Goal: Information Seeking & Learning: Learn about a topic

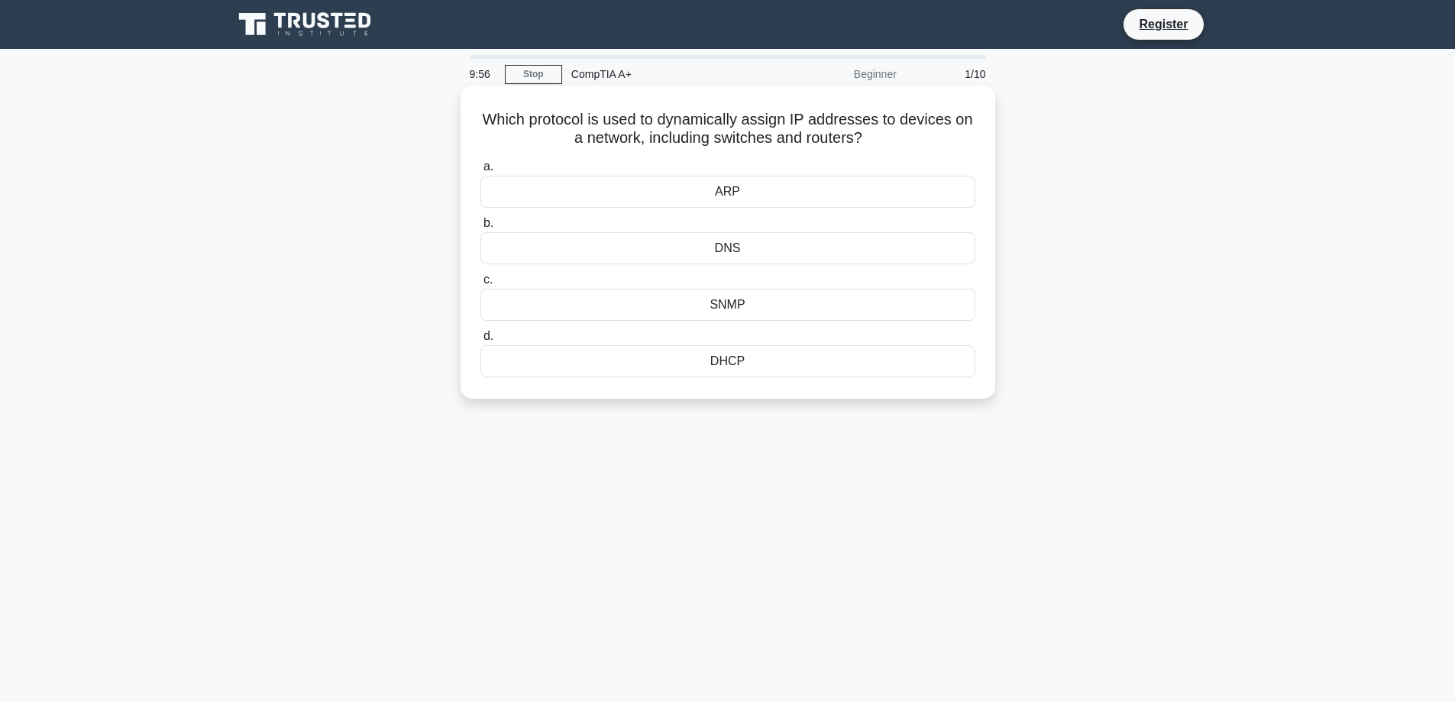
click at [742, 357] on div "DHCP" at bounding box center [727, 361] width 495 height 32
click at [480, 341] on input "d. DHCP" at bounding box center [480, 336] width 0 height 10
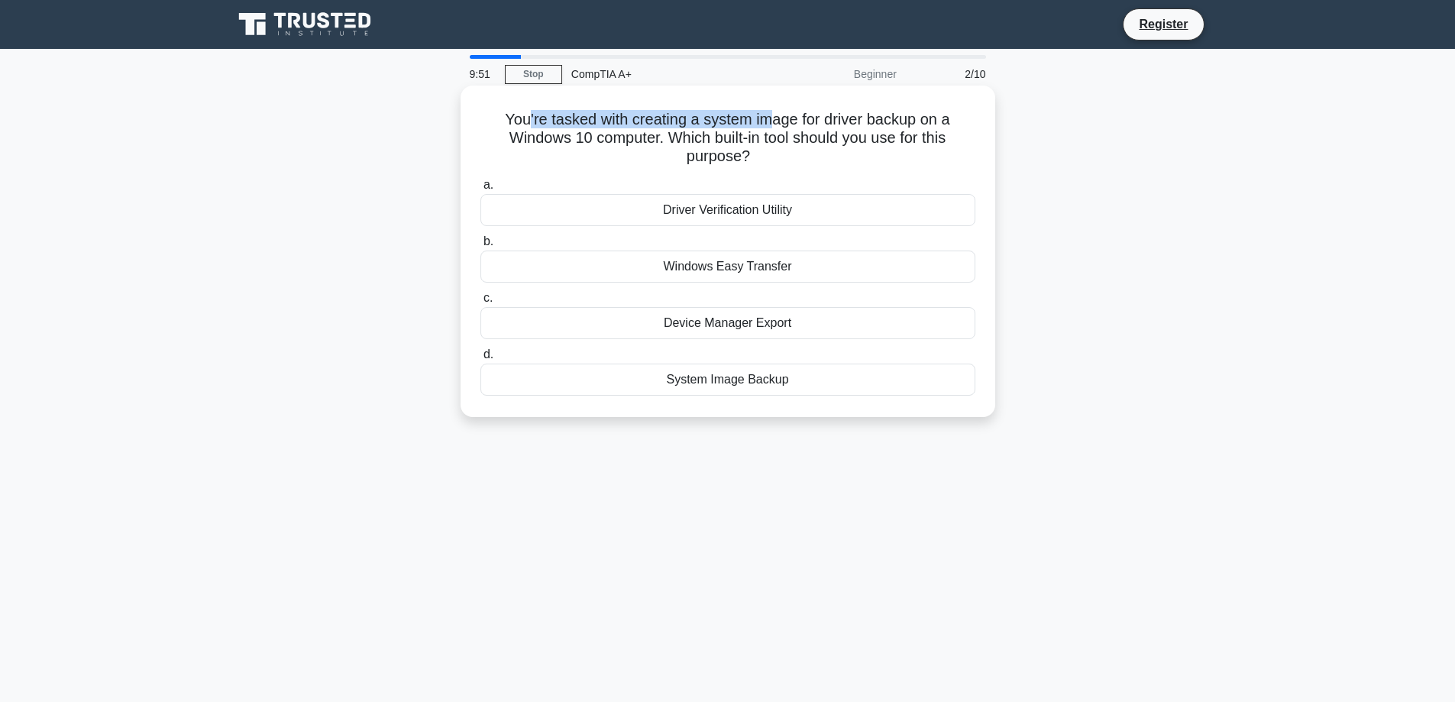
drag, startPoint x: 540, startPoint y: 122, endPoint x: 771, endPoint y: 125, distance: 230.7
click at [771, 125] on h5 "You're tasked with creating a system image for driver backup on a Windows 10 co…" at bounding box center [728, 138] width 498 height 57
click at [757, 382] on div "System Image Backup" at bounding box center [727, 380] width 495 height 32
click at [480, 360] on input "d. System Image Backup" at bounding box center [480, 355] width 0 height 10
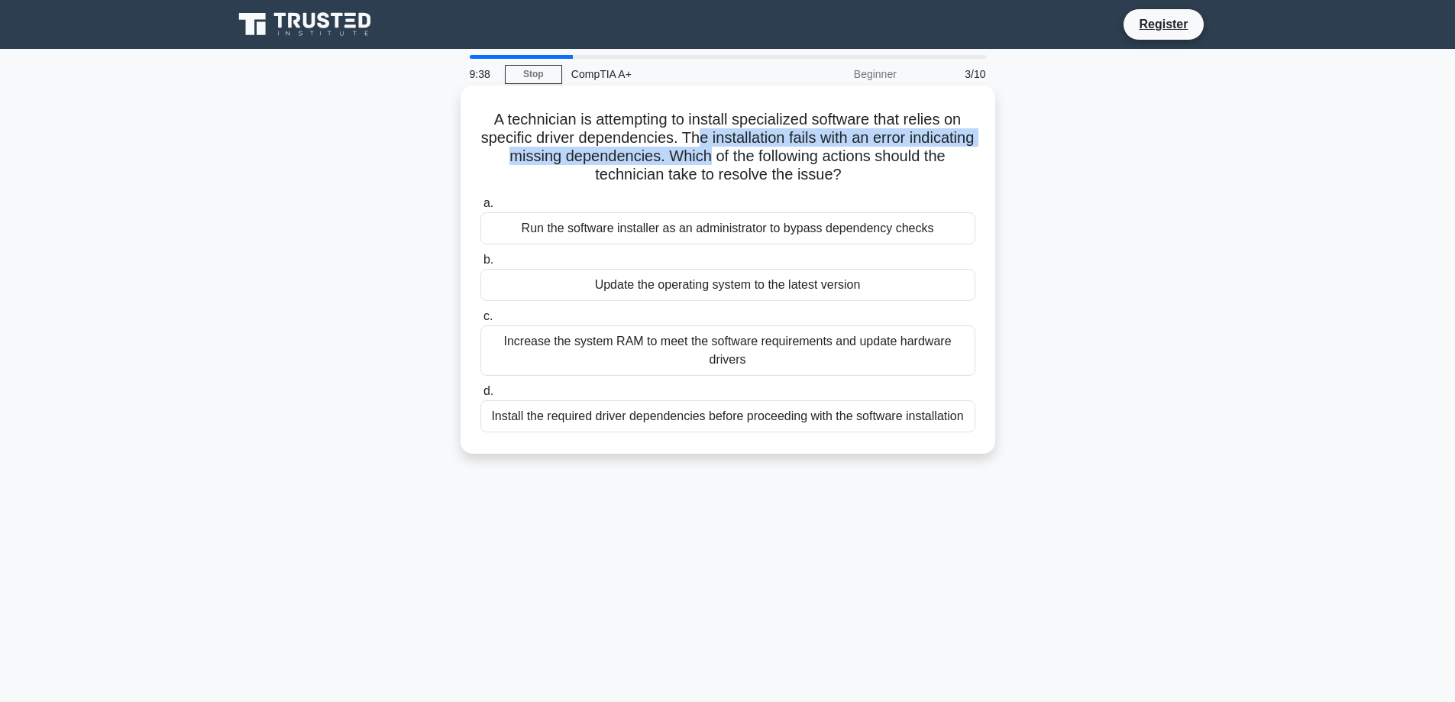
drag, startPoint x: 729, startPoint y: 137, endPoint x: 733, endPoint y: 160, distance: 24.1
click at [755, 156] on h5 "A technician is attempting to install specialized software that relies on speci…" at bounding box center [728, 147] width 498 height 75
click at [705, 170] on h5 "A technician is attempting to install specialized software that relies on speci…" at bounding box center [728, 147] width 498 height 75
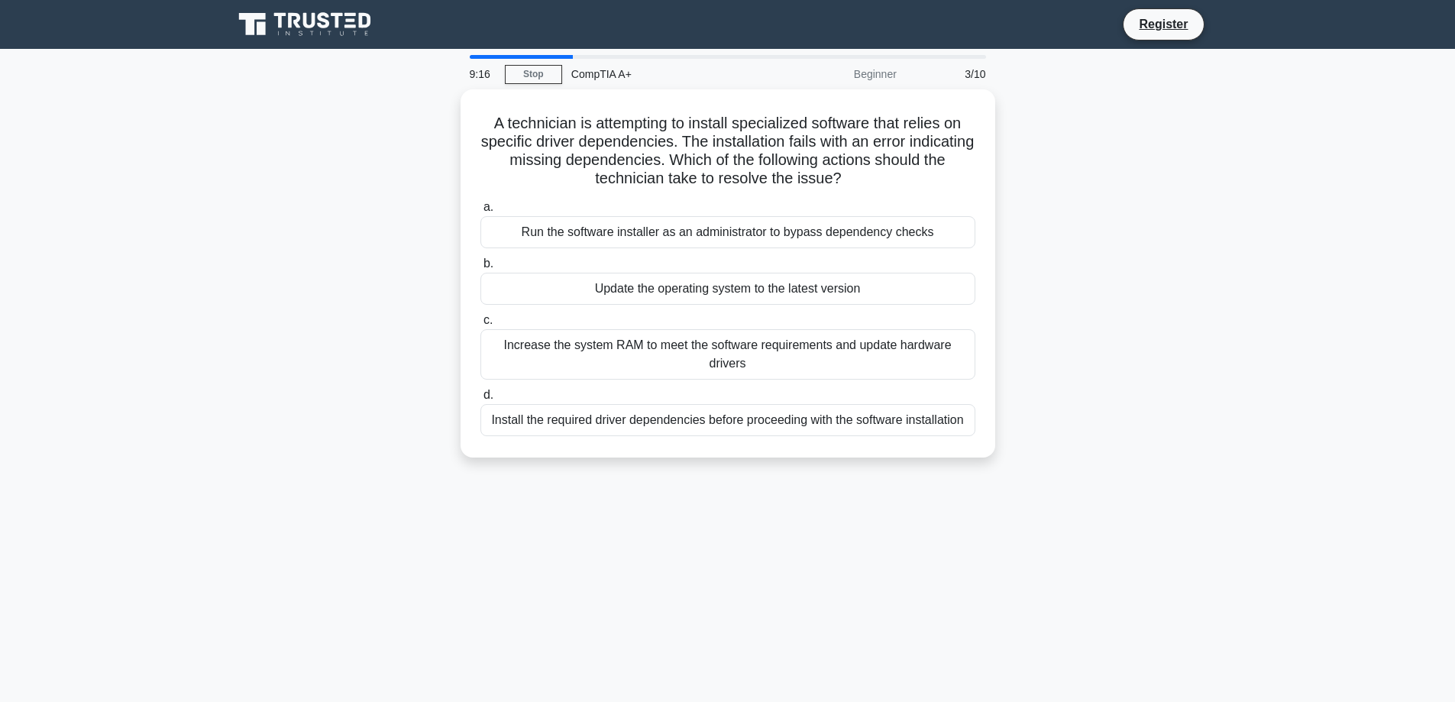
drag, startPoint x: 664, startPoint y: 417, endPoint x: 648, endPoint y: 455, distance: 41.4
click at [648, 455] on div "A technician is attempting to install specialized software that relies on speci…" at bounding box center [728, 282] width 1008 height 386
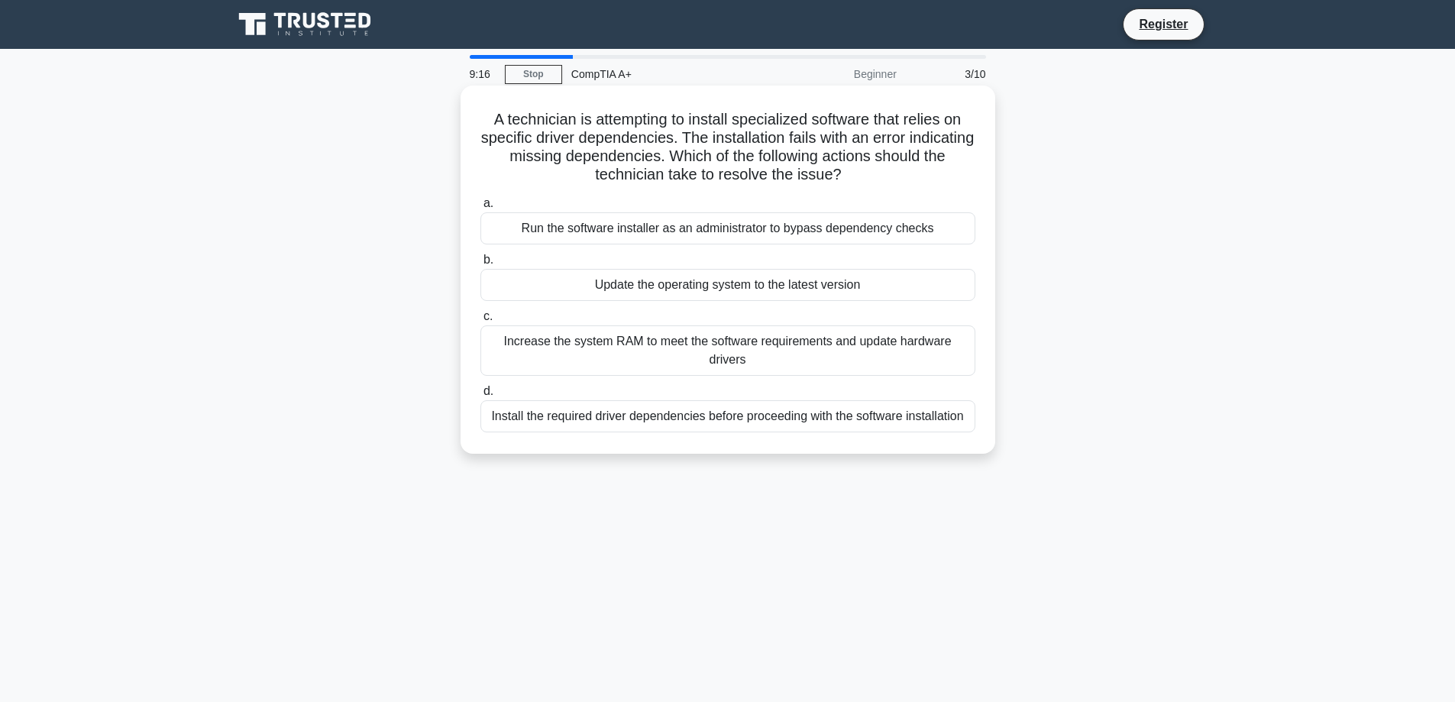
click at [663, 416] on div "Install the required driver dependencies before proceeding with the software in…" at bounding box center [727, 416] width 495 height 32
click at [480, 396] on input "d. Install the required driver dependencies before proceeding with the software…" at bounding box center [480, 391] width 0 height 10
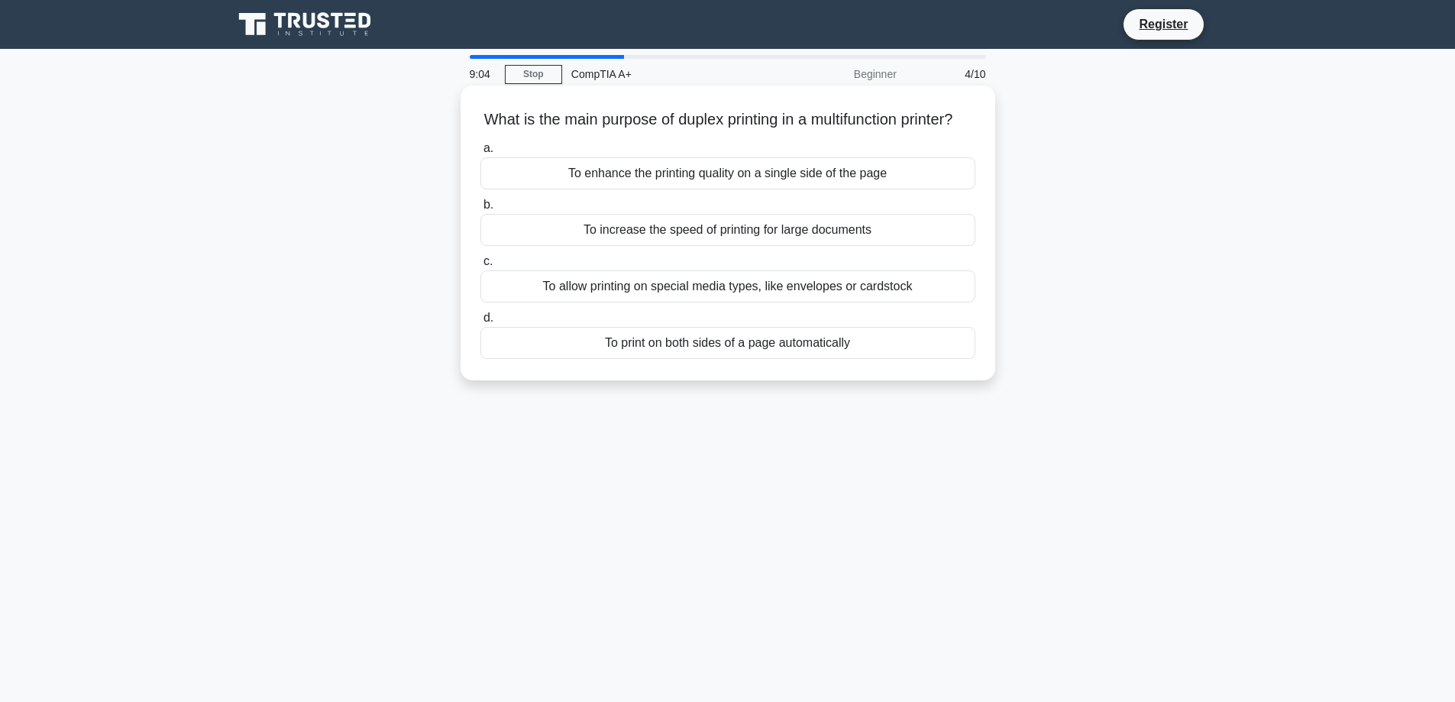
click at [739, 359] on div "To print on both sides of a page automatically" at bounding box center [727, 343] width 495 height 32
click at [480, 323] on input "d. To print on both sides of a page automatically" at bounding box center [480, 318] width 0 height 10
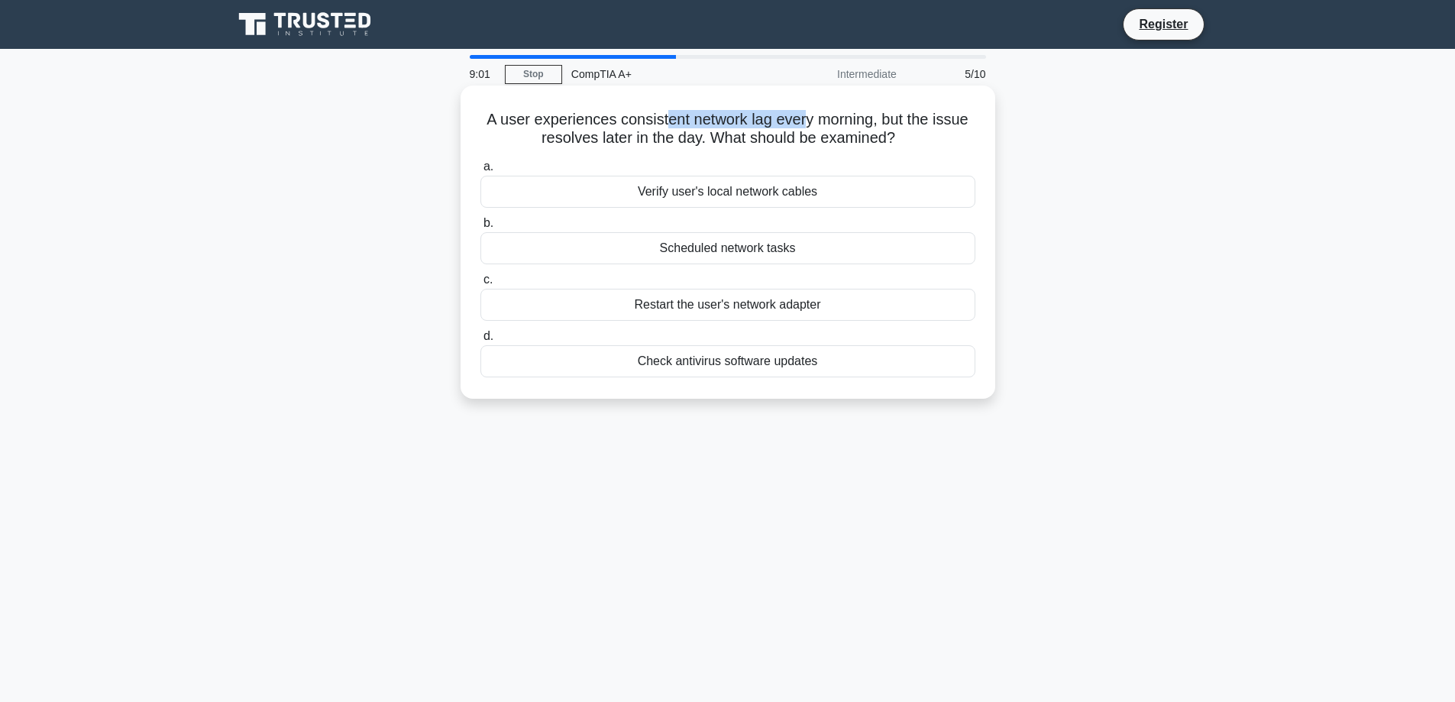
drag, startPoint x: 689, startPoint y: 120, endPoint x: 807, endPoint y: 125, distance: 117.7
click at [807, 125] on h5 "A user experiences consistent network lag every morning, but the issue resolves…" at bounding box center [728, 129] width 498 height 38
click at [783, 245] on div "Scheduled network tasks" at bounding box center [727, 248] width 495 height 32
click at [480, 228] on input "b. Scheduled network tasks" at bounding box center [480, 223] width 0 height 10
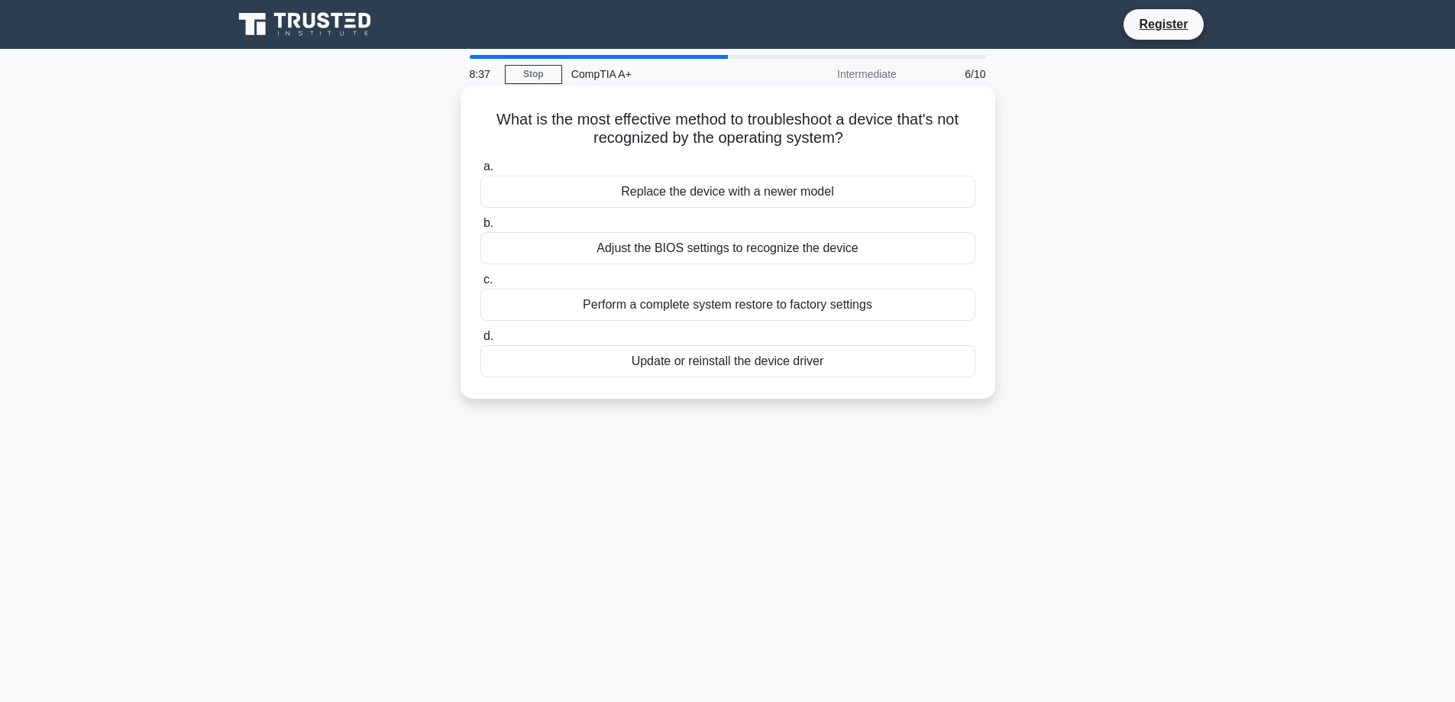
click at [781, 360] on div "Update or reinstall the device driver" at bounding box center [727, 361] width 495 height 32
click at [710, 354] on div "Update or reinstall the device driver" at bounding box center [727, 361] width 495 height 32
click at [480, 341] on input "d. Update or reinstall the device driver" at bounding box center [480, 336] width 0 height 10
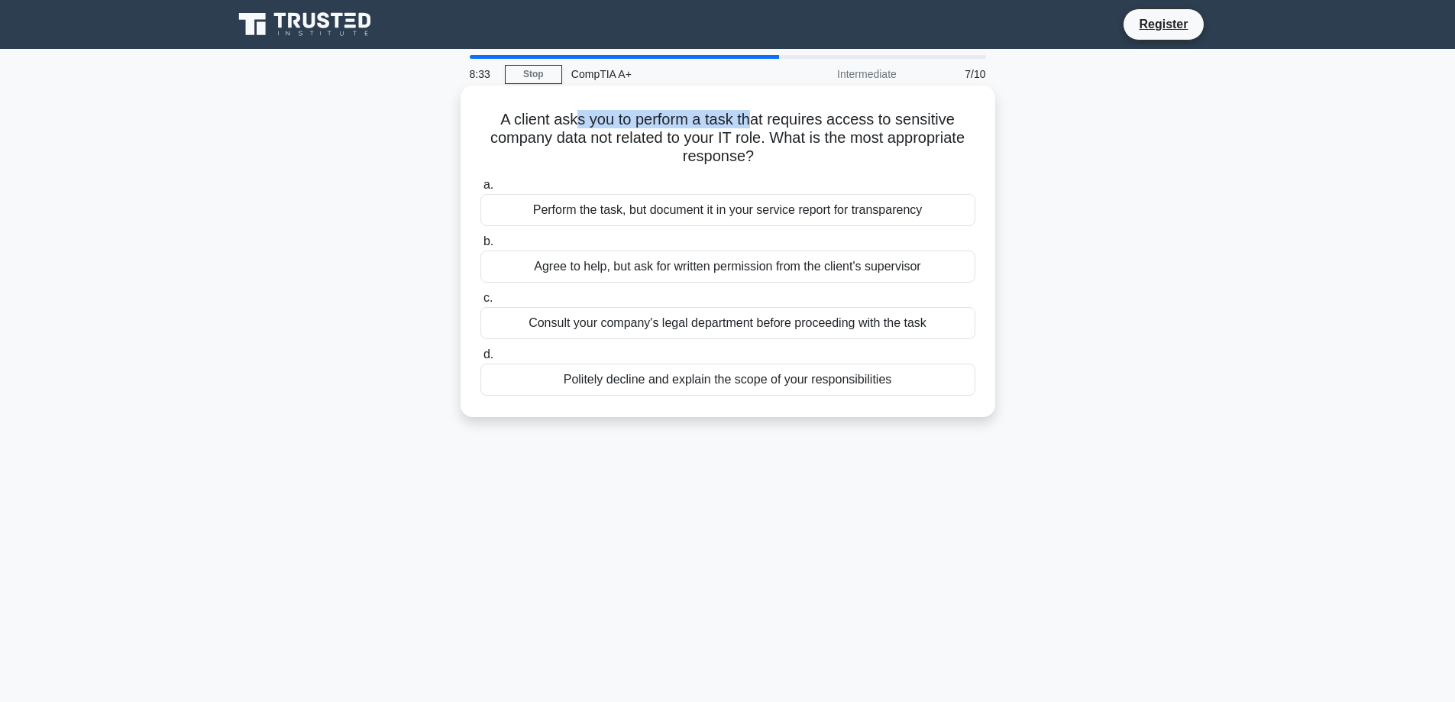
drag, startPoint x: 614, startPoint y: 124, endPoint x: 754, endPoint y: 124, distance: 139.8
click at [754, 124] on h5 "A client asks you to perform a task that requires access to sensitive company d…" at bounding box center [728, 138] width 498 height 57
click at [783, 137] on h5 "A client asks you to perform a task that requires access to sensitive company d…" at bounding box center [728, 138] width 498 height 57
drag, startPoint x: 822, startPoint y: 133, endPoint x: 702, endPoint y: 148, distance: 120.9
click at [783, 141] on h5 "A client asks you to perform a task that requires access to sensitive company d…" at bounding box center [728, 138] width 498 height 57
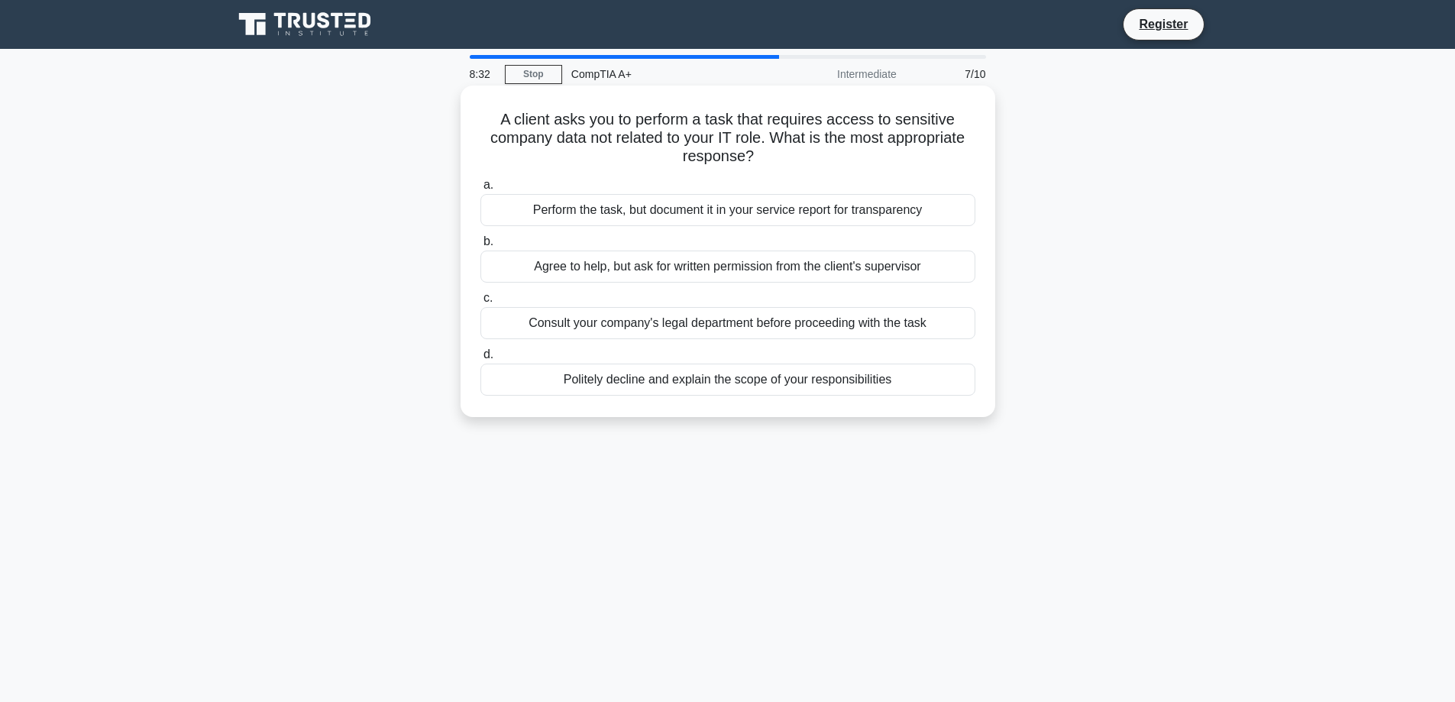
click at [648, 150] on h5 "A client asks you to perform a task that requires access to sensitive company d…" at bounding box center [728, 138] width 498 height 57
drag, startPoint x: 777, startPoint y: 140, endPoint x: 768, endPoint y: 141, distance: 8.5
click at [768, 141] on h5 "A client asks you to perform a task that requires access to sensitive company d…" at bounding box center [728, 138] width 498 height 57
click at [749, 130] on h5 "A client asks you to perform a task that requires access to sensitive company d…" at bounding box center [728, 138] width 498 height 57
click at [784, 131] on h5 "A client asks you to perform a task that requires access to sensitive company d…" at bounding box center [728, 138] width 498 height 57
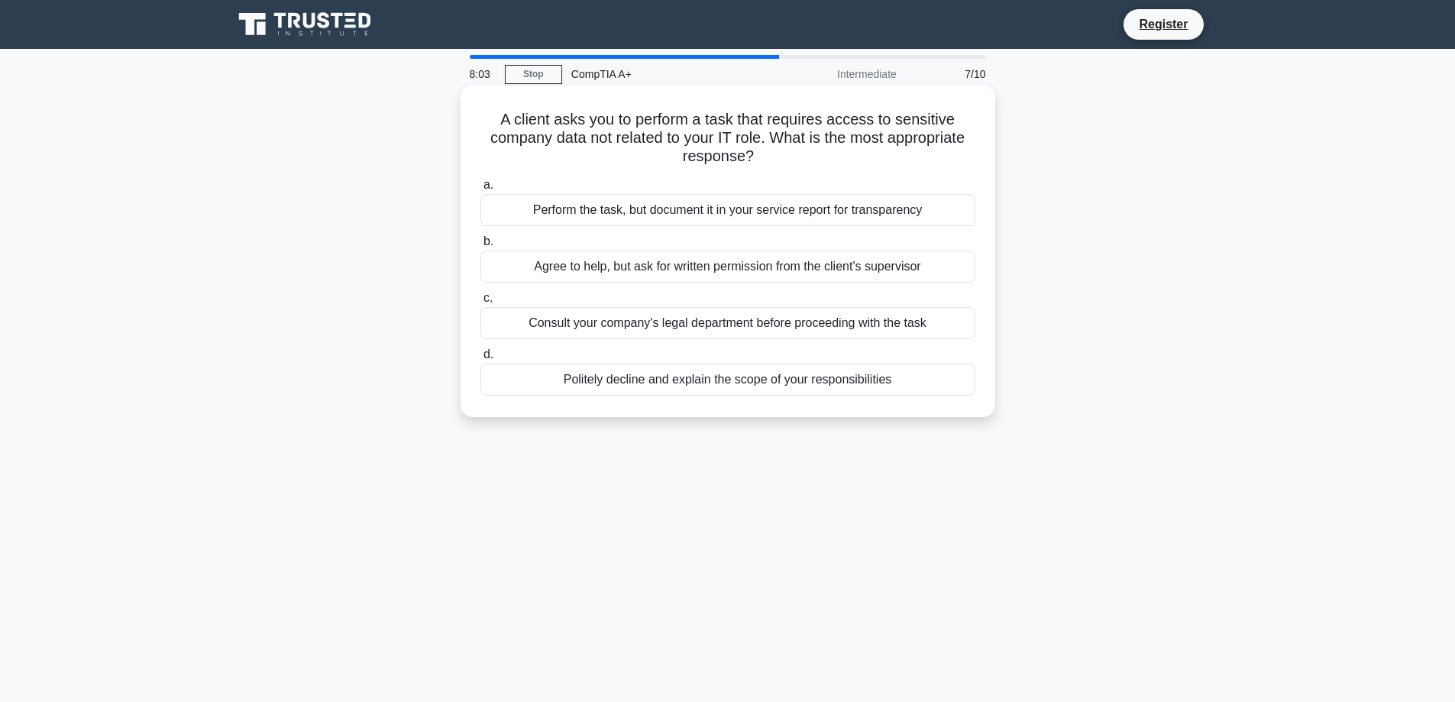
click at [723, 316] on div "Consult your company's legal department before proceeding with the task" at bounding box center [727, 323] width 495 height 32
click at [480, 303] on input "c. Consult your company's legal department before proceeding with the task" at bounding box center [480, 298] width 0 height 10
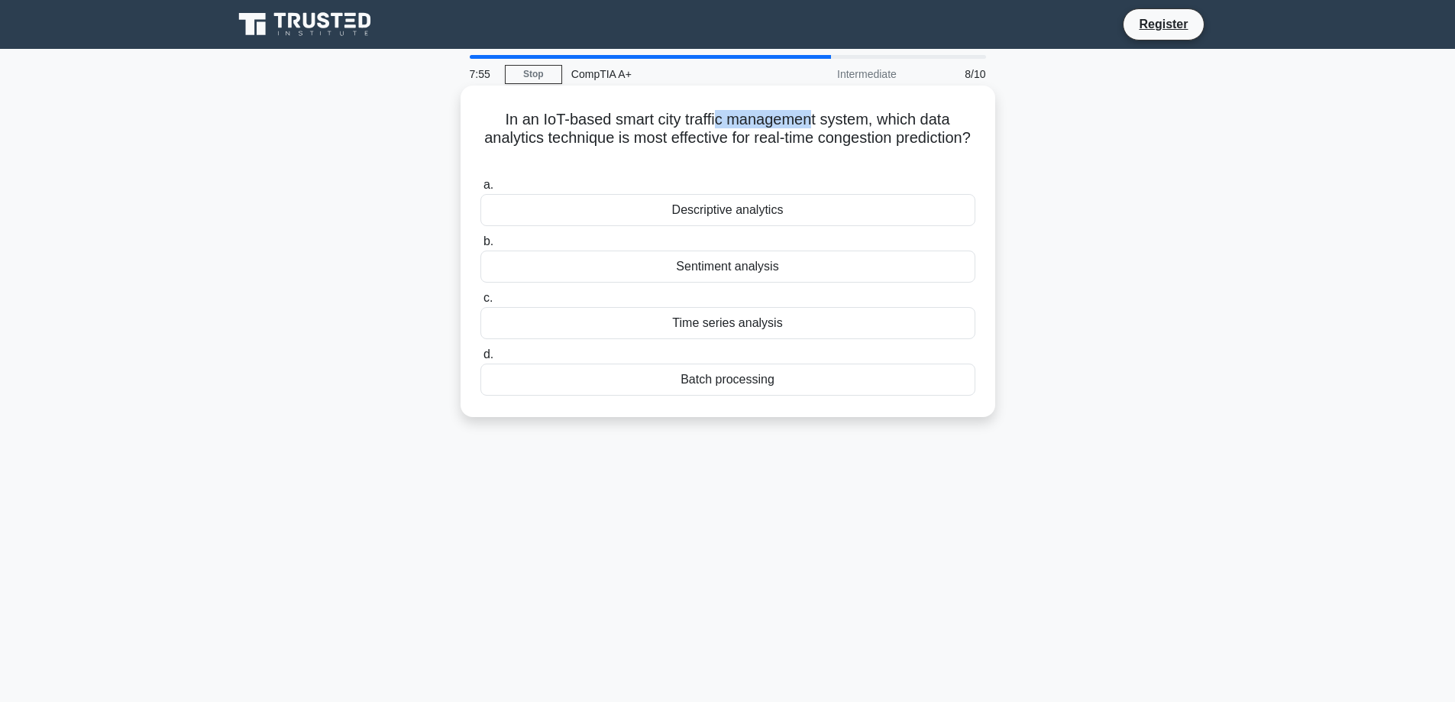
drag, startPoint x: 725, startPoint y: 120, endPoint x: 815, endPoint y: 126, distance: 90.3
click at [815, 126] on h5 "In an IoT-based smart city traffic management system, which data analytics tech…" at bounding box center [728, 138] width 498 height 57
click at [779, 238] on label "b. Sentiment analysis" at bounding box center [727, 257] width 495 height 50
click at [480, 238] on input "b. Sentiment analysis" at bounding box center [480, 242] width 0 height 10
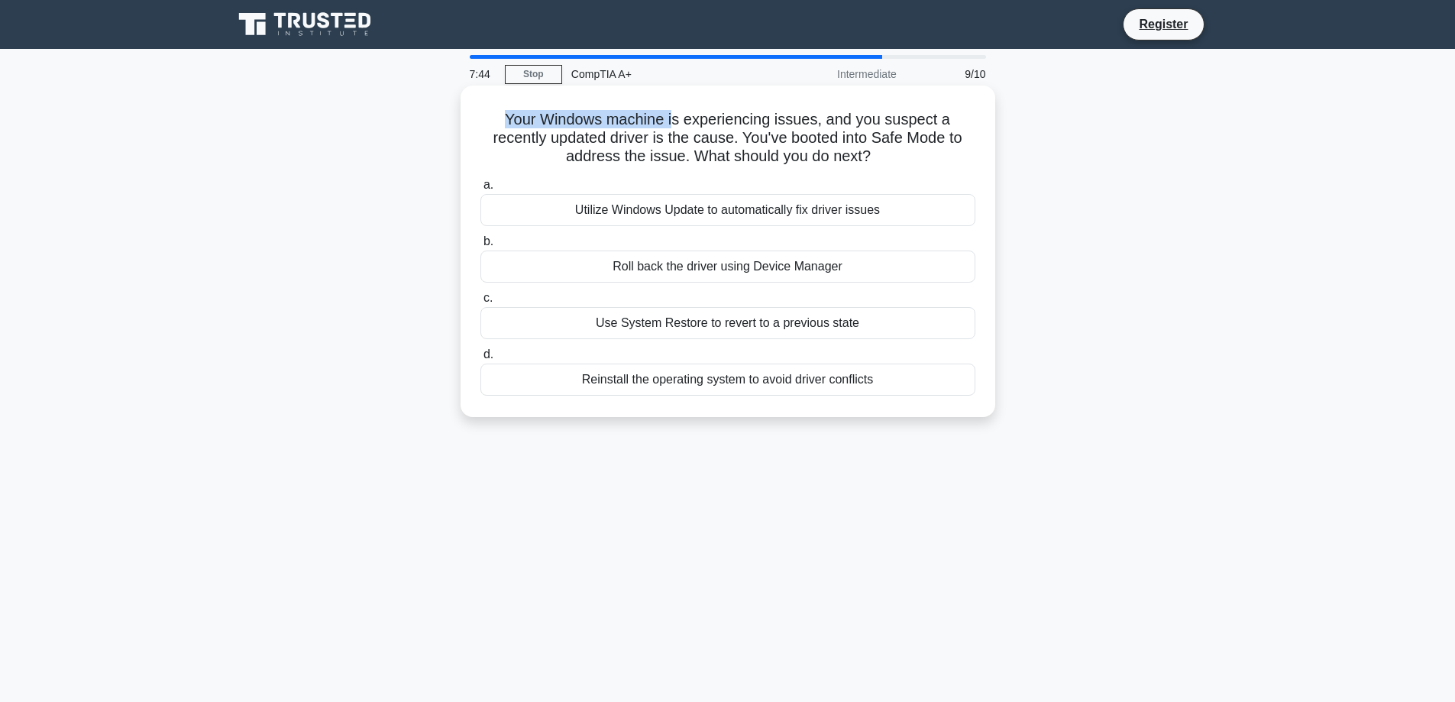
drag, startPoint x: 506, startPoint y: 123, endPoint x: 687, endPoint y: 125, distance: 180.3
click at [676, 124] on h5 "Your Windows machine is experiencing issues, and you suspect a recently updated…" at bounding box center [728, 138] width 498 height 57
drag, startPoint x: 722, startPoint y: 126, endPoint x: 736, endPoint y: 128, distance: 14.6
click at [729, 128] on h5 "Your Windows machine is experiencing issues, and you suspect a recently updated…" at bounding box center [728, 138] width 498 height 57
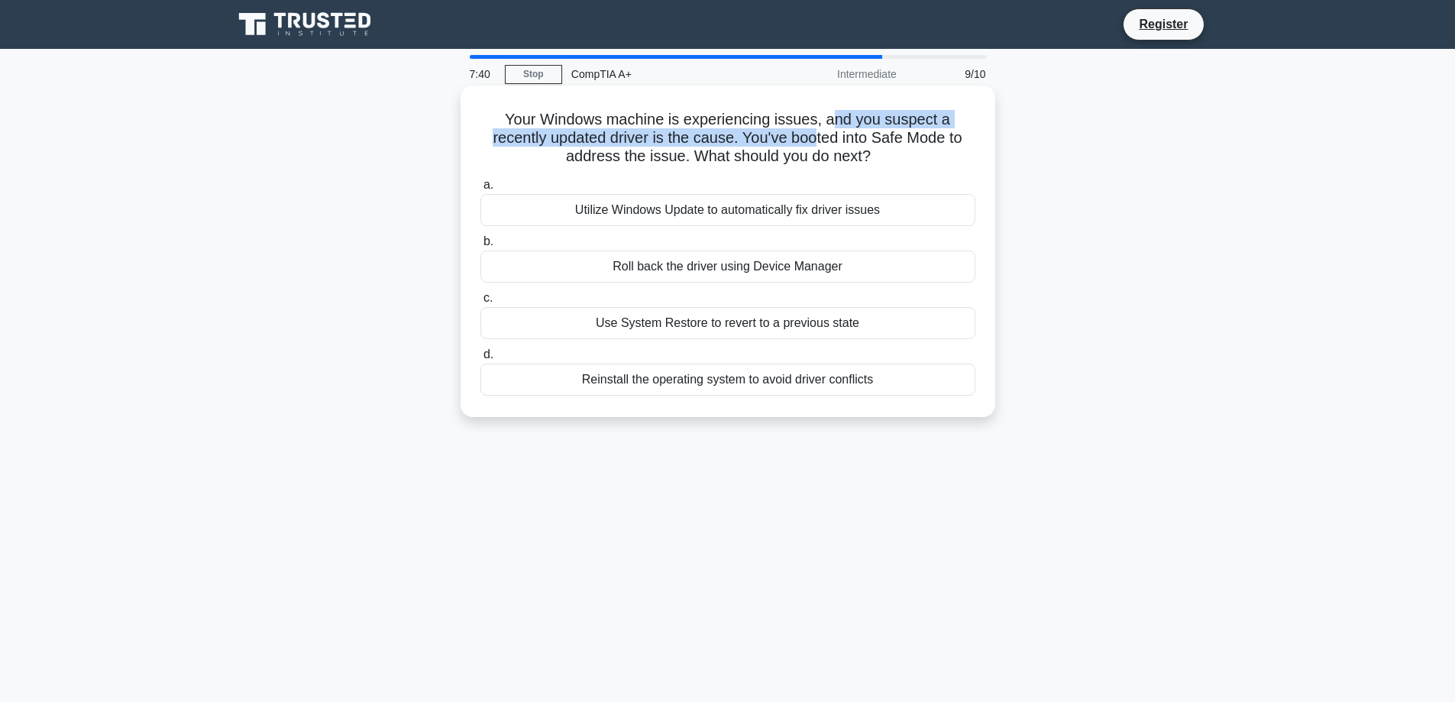
drag, startPoint x: 832, startPoint y: 123, endPoint x: 803, endPoint y: 147, distance: 37.9
click at [803, 147] on h5 "Your Windows machine is experiencing issues, and you suspect a recently updated…" at bounding box center [728, 138] width 498 height 57
click at [782, 149] on h5 "Your Windows machine is experiencing issues, and you suspect a recently updated…" at bounding box center [728, 138] width 498 height 57
drag, startPoint x: 725, startPoint y: 380, endPoint x: 748, endPoint y: 356, distance: 32.9
click at [748, 356] on label "d. Reinstall the operating system to avoid driver conflicts" at bounding box center [727, 370] width 495 height 50
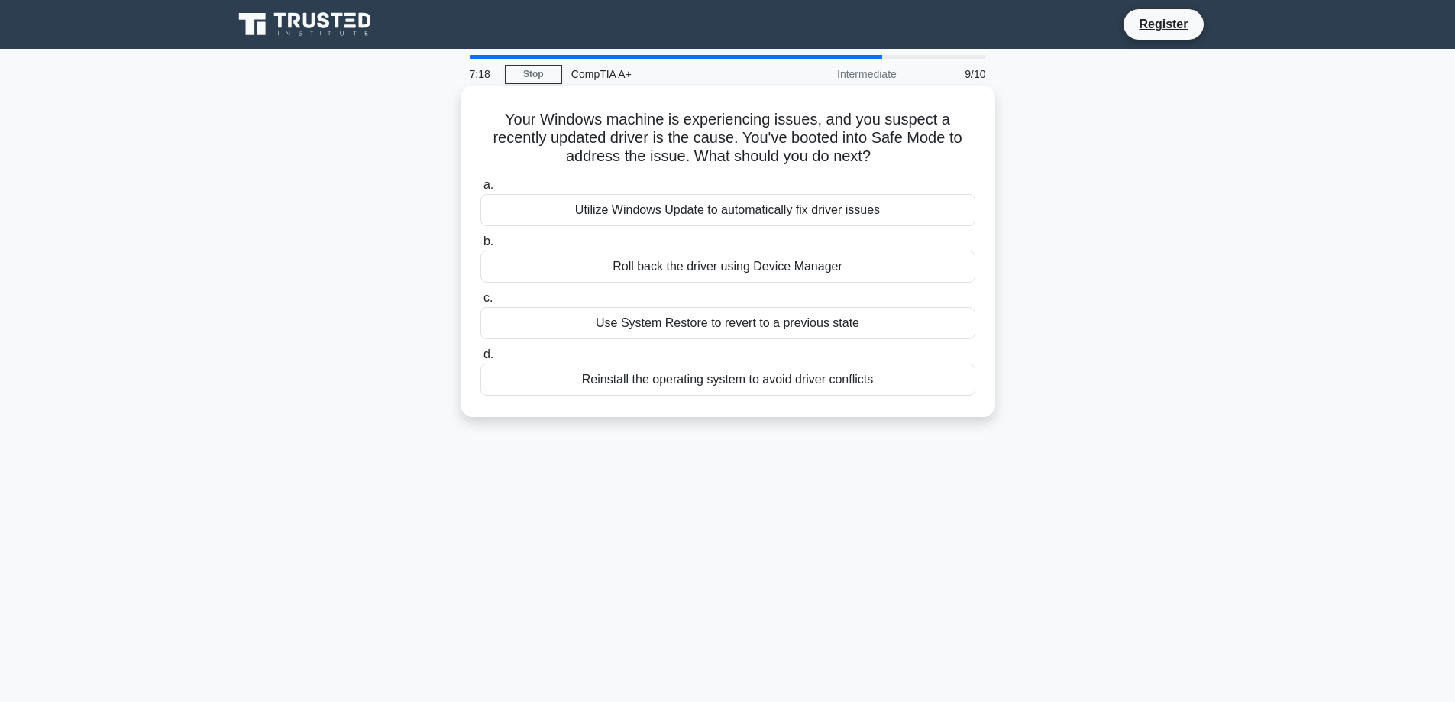
click at [748, 356] on label "d. Reinstall the operating system to avoid driver conflicts" at bounding box center [727, 370] width 495 height 50
click at [480, 356] on input "d. Reinstall the operating system to avoid driver conflicts" at bounding box center [480, 355] width 0 height 10
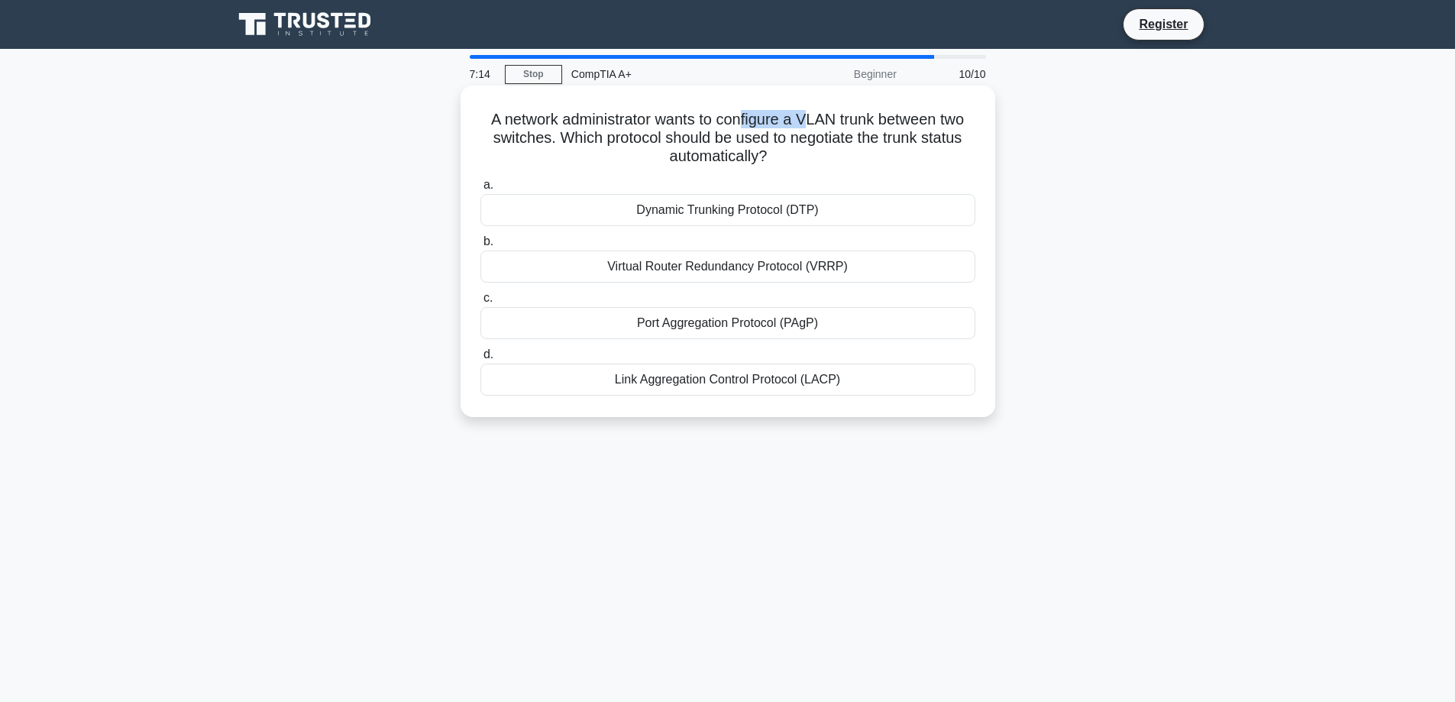
drag, startPoint x: 812, startPoint y: 121, endPoint x: 735, endPoint y: 125, distance: 77.2
click at [736, 125] on h5 "A network administrator wants to configure a VLAN trunk between two switches. W…" at bounding box center [728, 138] width 498 height 57
click at [735, 125] on h5 "A network administrator wants to configure a VLAN trunk between two switches. W…" at bounding box center [728, 138] width 498 height 57
click at [747, 376] on div "Link Aggregation Control Protocol (LACP)" at bounding box center [727, 380] width 495 height 32
click at [480, 360] on input "d. Link Aggregation Control Protocol (LACP)" at bounding box center [480, 355] width 0 height 10
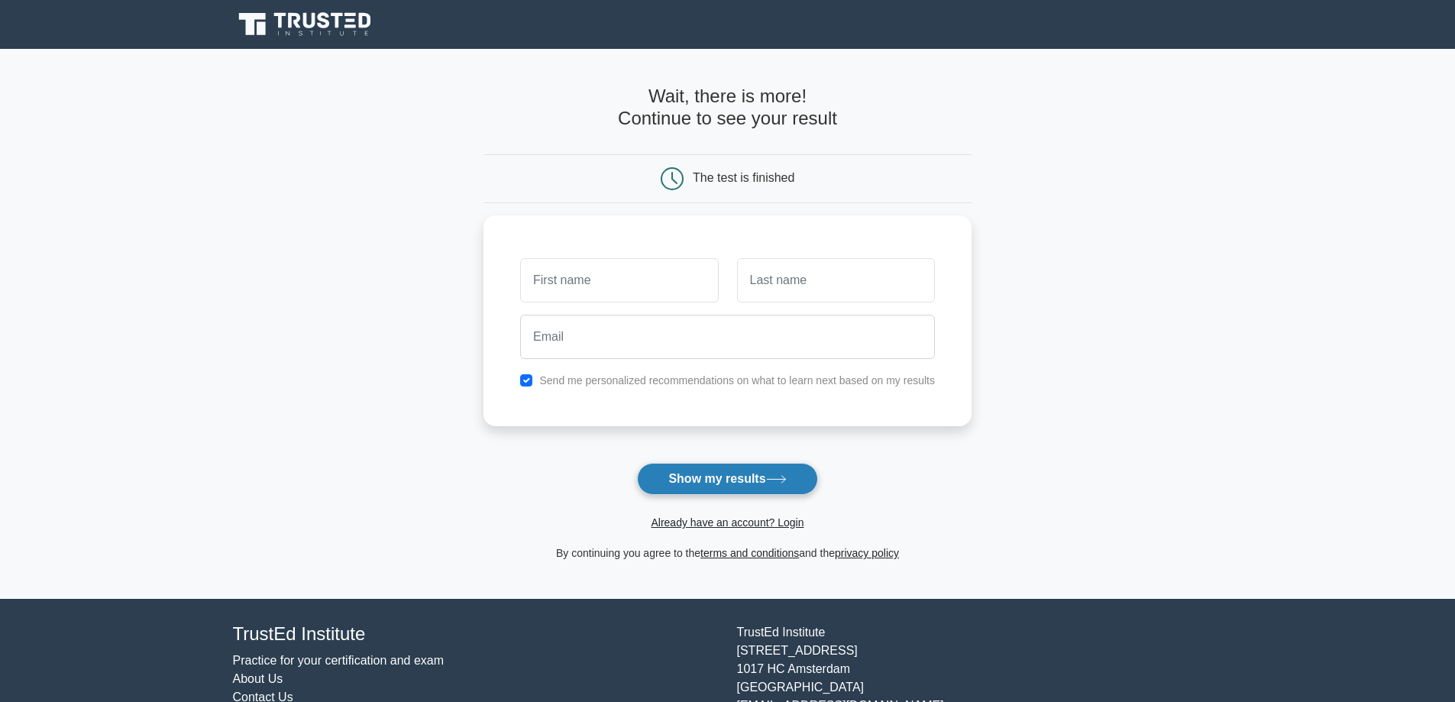
click at [686, 476] on button "Show my results" at bounding box center [727, 479] width 180 height 32
click at [1005, 269] on main "Wait, there is more! Continue to see your result The test is finished and the" at bounding box center [727, 324] width 1455 height 550
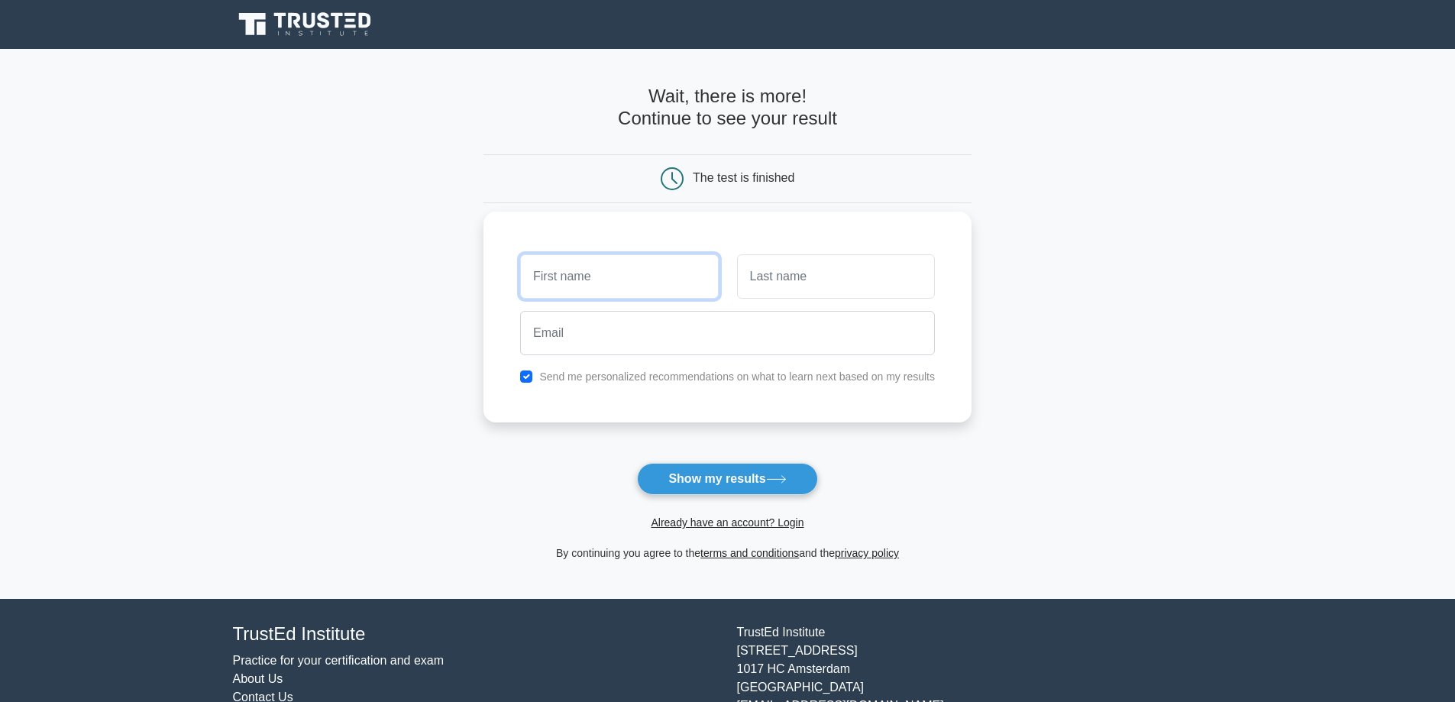
click at [616, 273] on input "text" at bounding box center [619, 276] width 198 height 44
type input "f"
type input "j"
type input "heikoze"
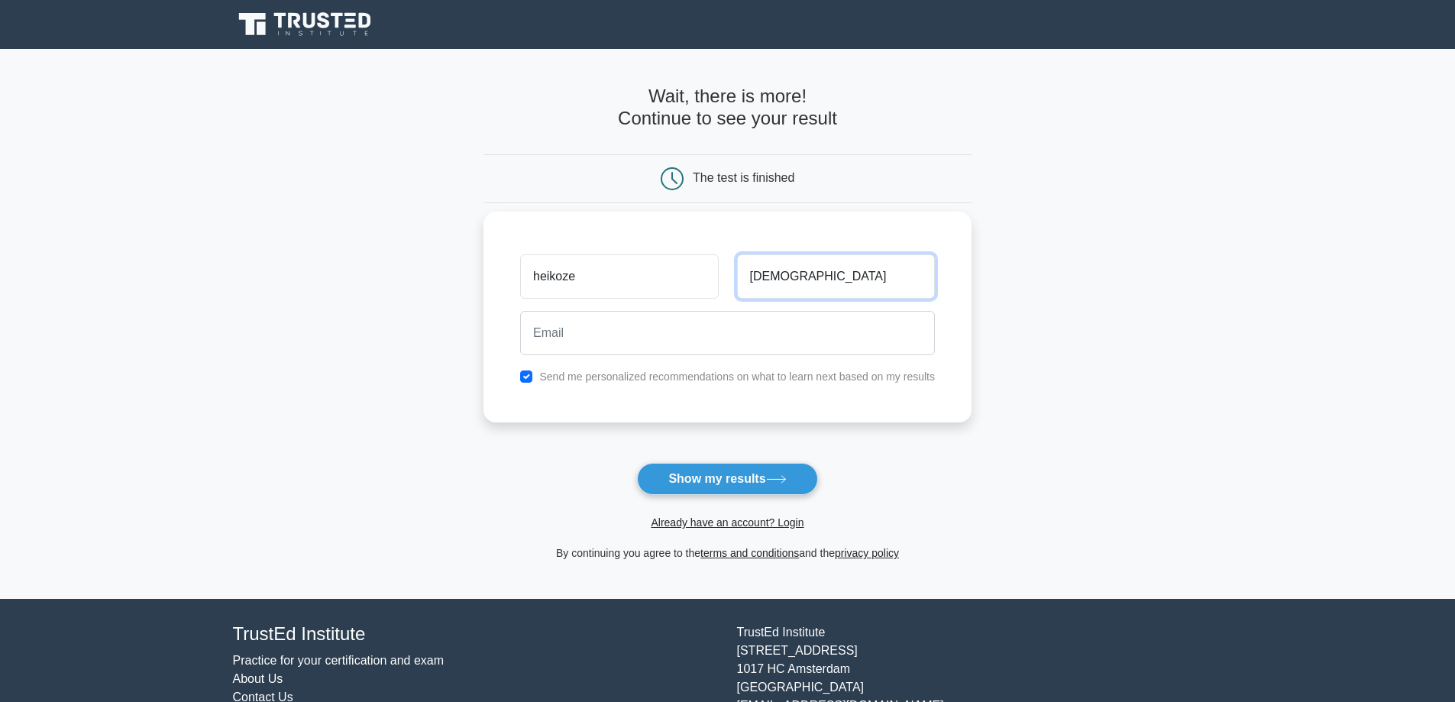
type input "zen"
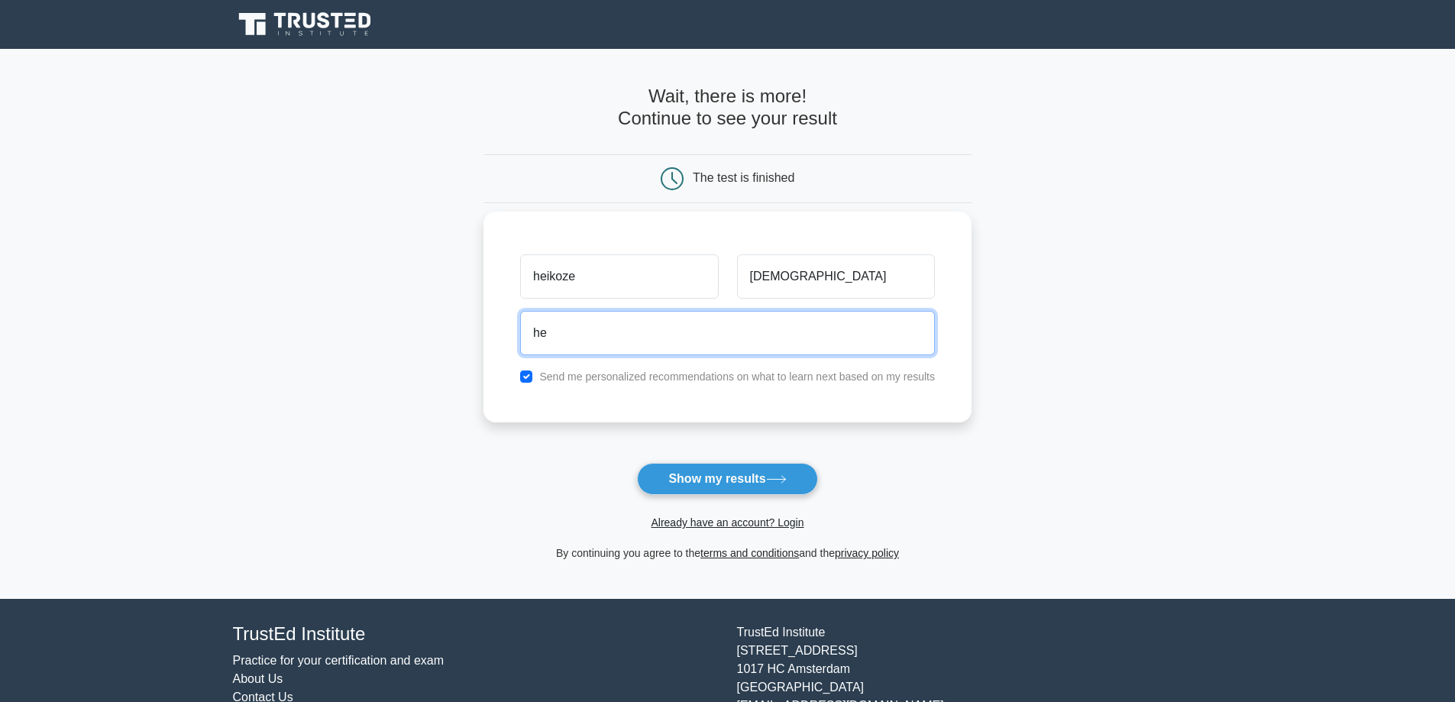
type input "h"
type input "1"
type input "20eternalenvy@gmail.com"
click at [637, 463] on button "Show my results" at bounding box center [727, 479] width 180 height 32
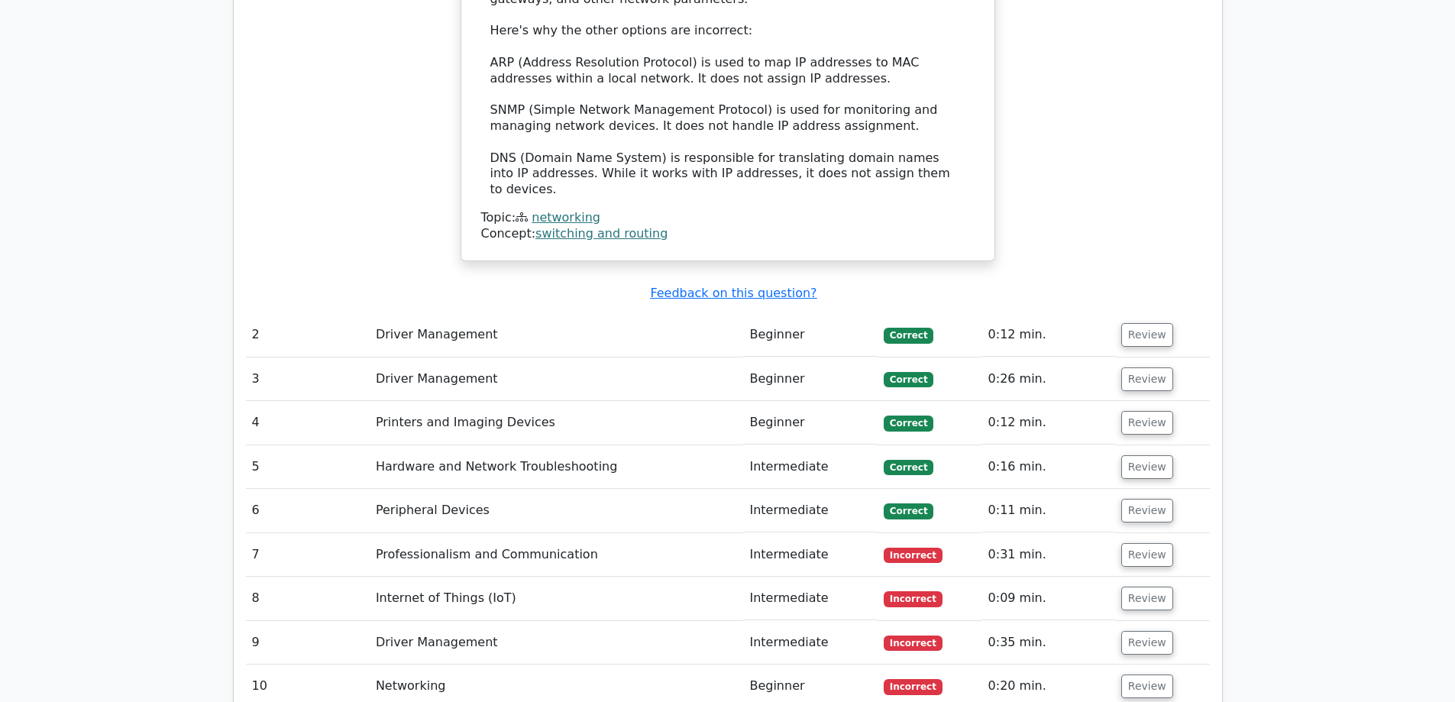
scroll to position [1757, 0]
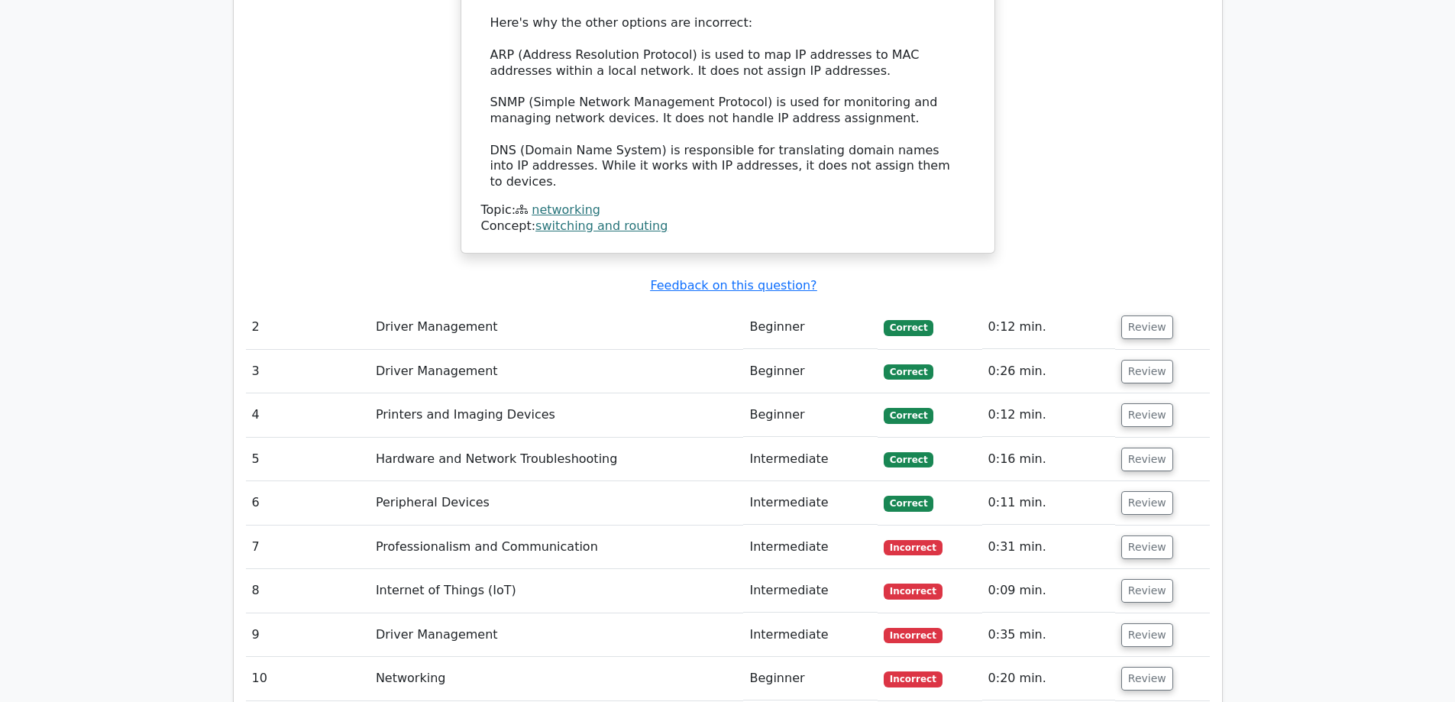
click at [1011, 306] on td "0:12 min." at bounding box center [1048, 328] width 133 height 44
click at [769, 306] on td "Beginner" at bounding box center [810, 328] width 134 height 44
click at [1158, 315] on button "Review" at bounding box center [1147, 327] width 52 height 24
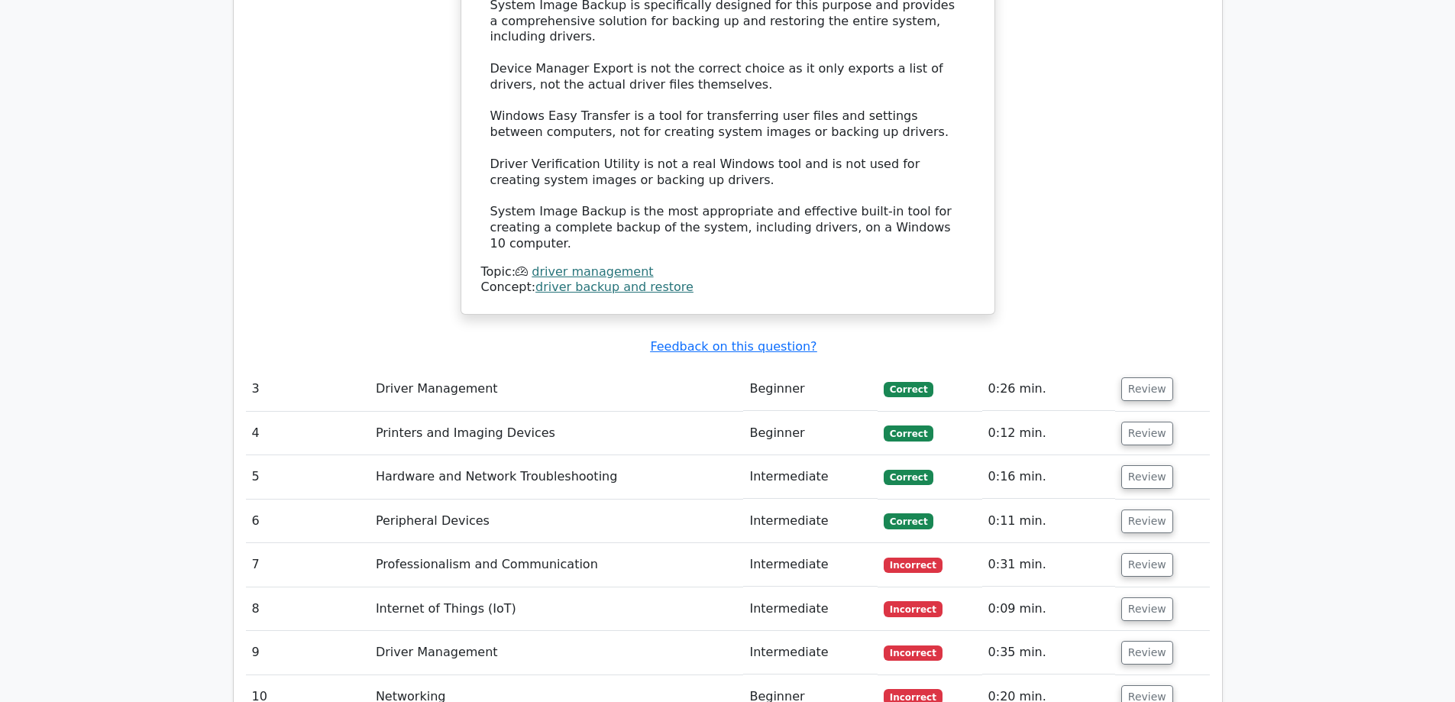
scroll to position [2521, 0]
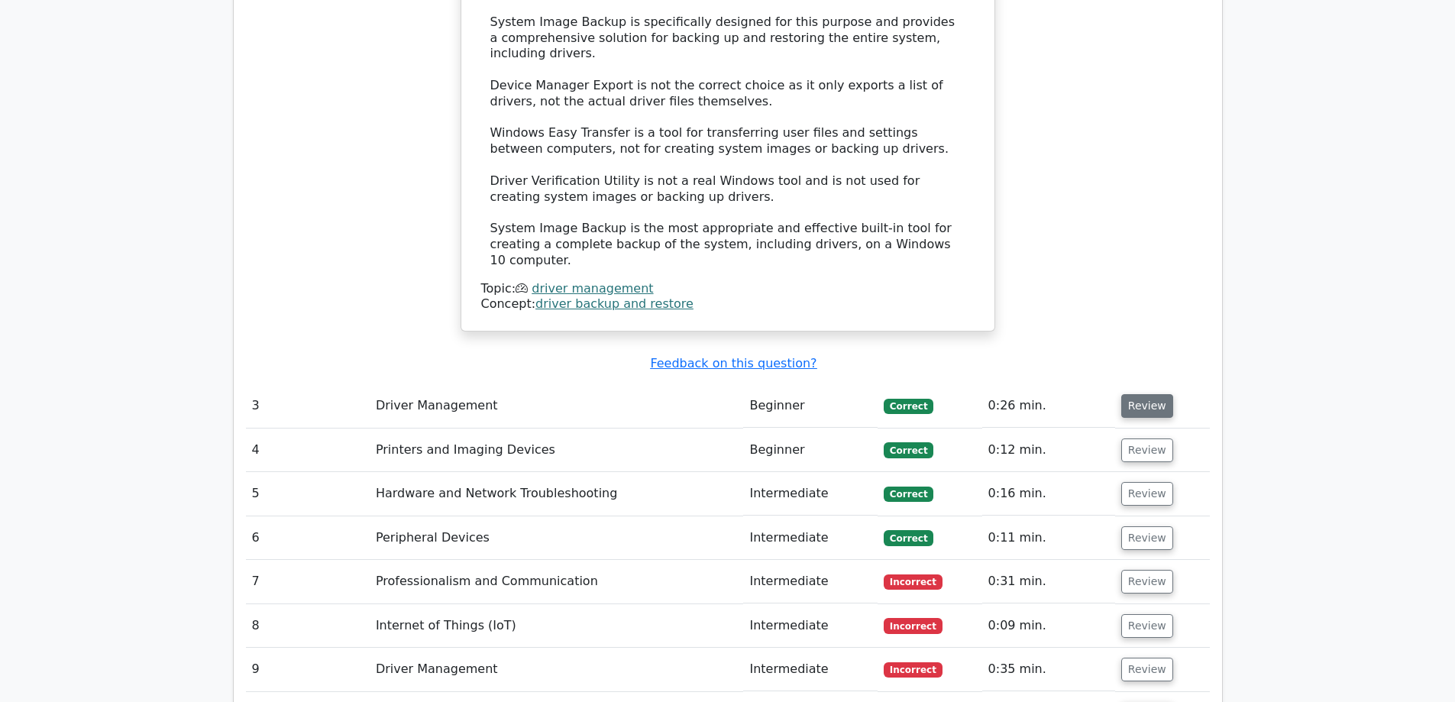
click at [1133, 394] on button "Review" at bounding box center [1147, 406] width 52 height 24
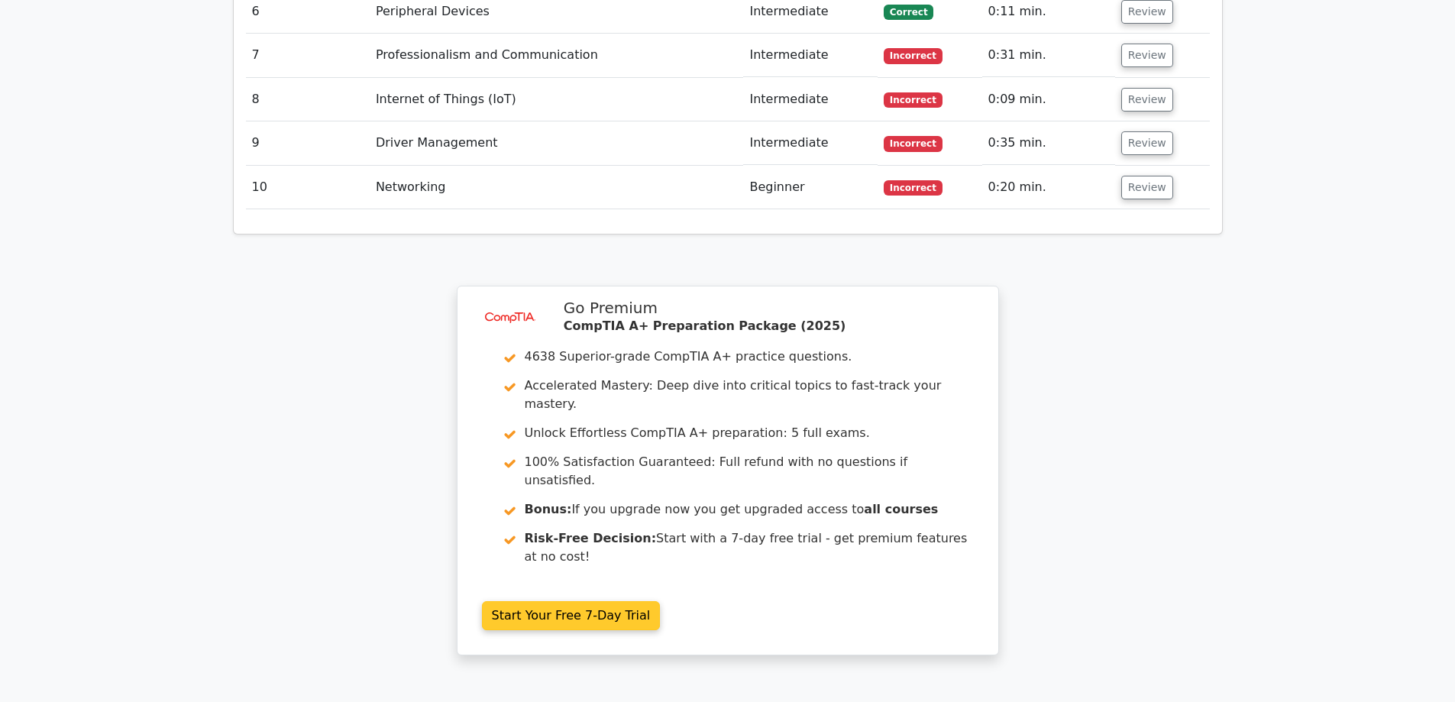
scroll to position [3864, 0]
